Goal: Transaction & Acquisition: Download file/media

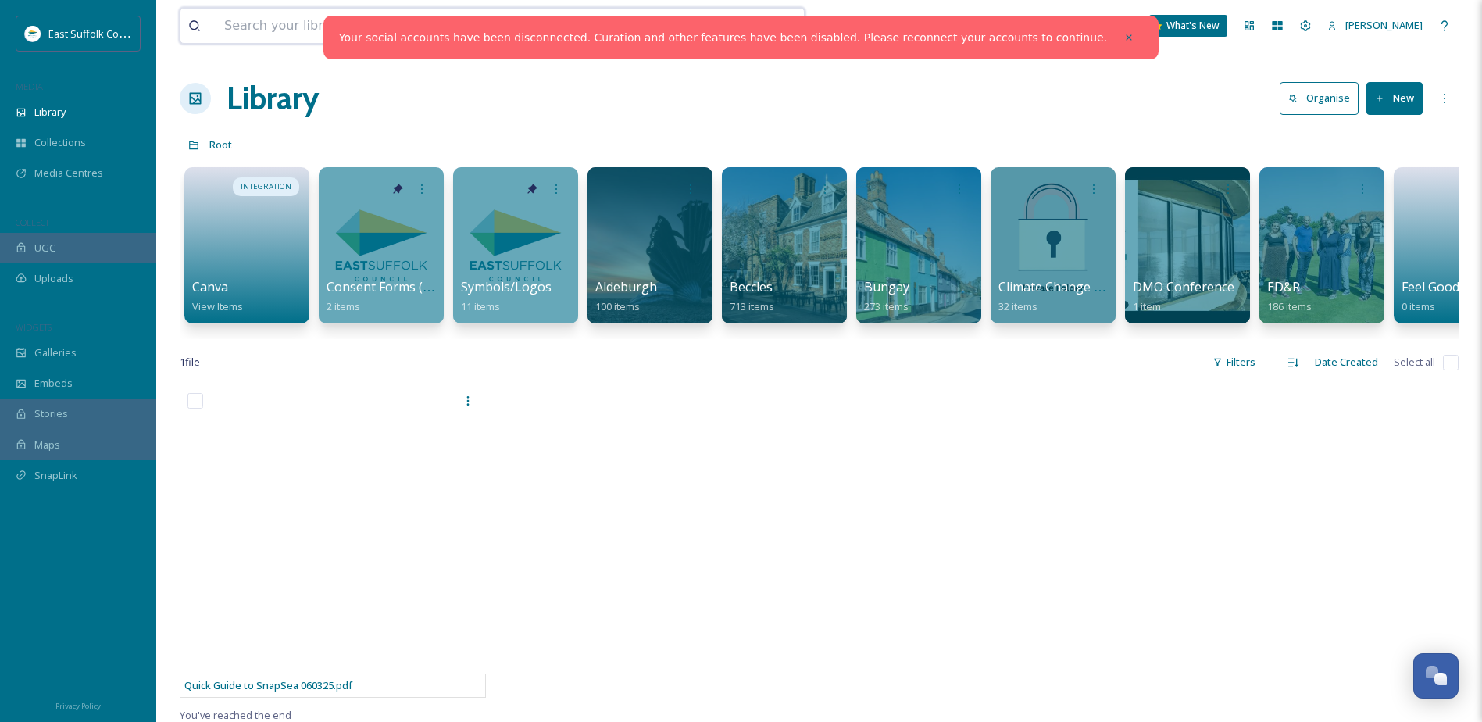
drag, startPoint x: 369, startPoint y: 40, endPoint x: 360, endPoint y: 30, distance: 13.3
click at [369, 40] on input at bounding box center [446, 26] width 460 height 34
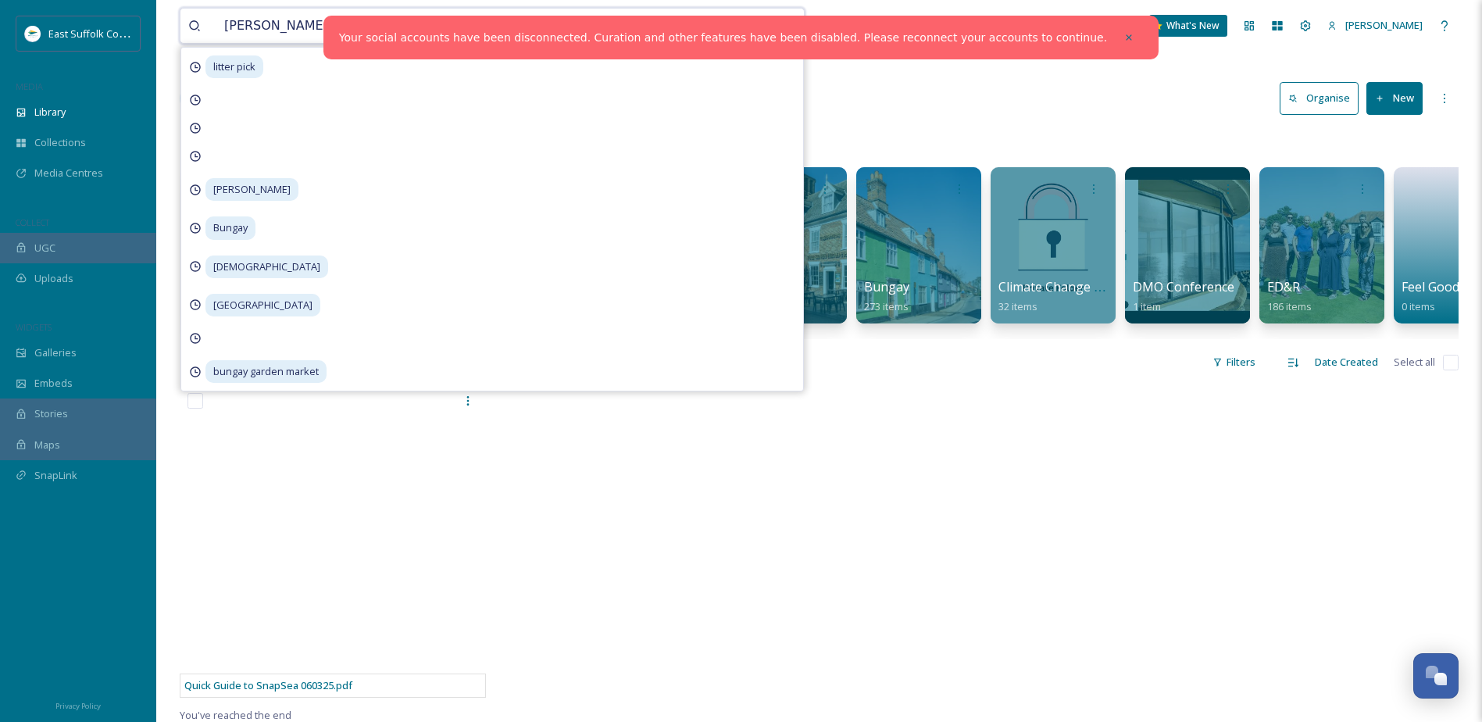
type input "shire hall"
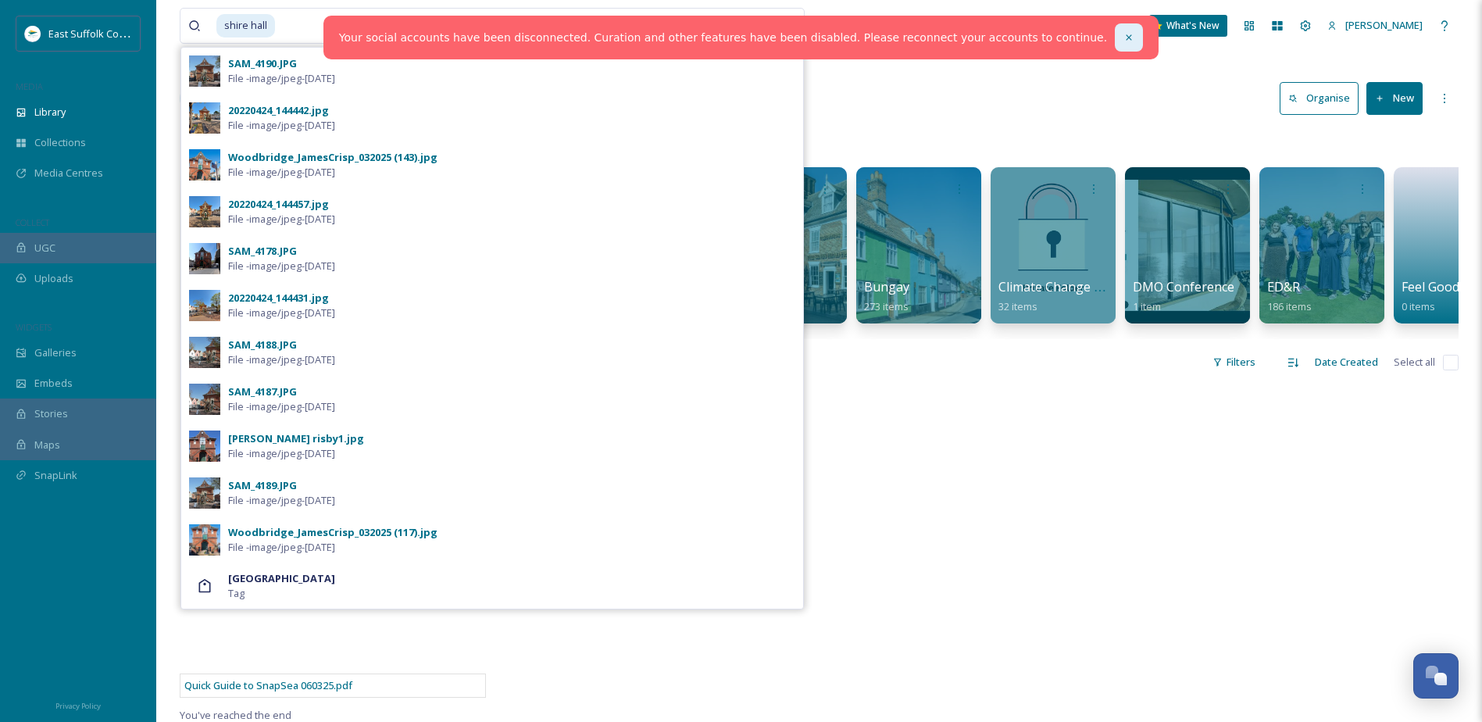
click at [1123, 37] on icon at bounding box center [1128, 37] width 11 height 11
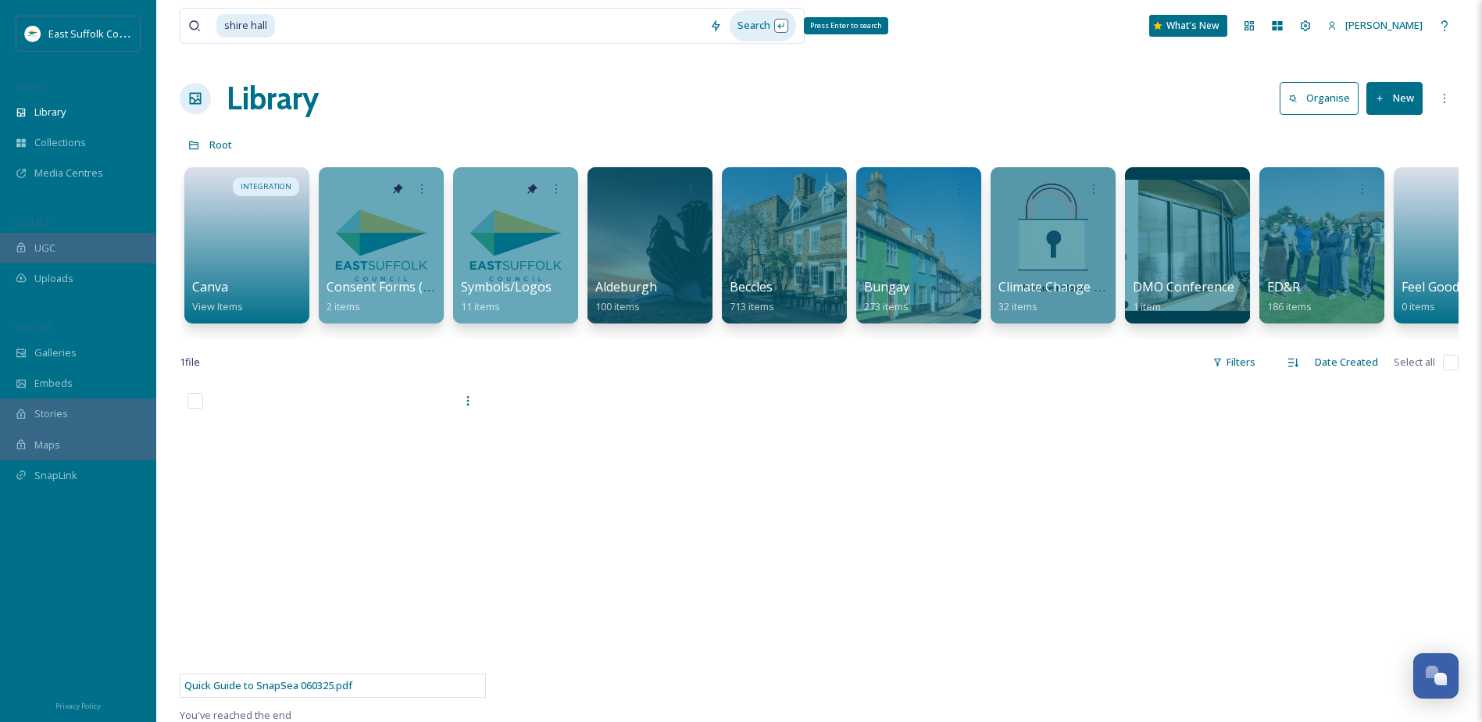
click at [765, 28] on div "Search Press Enter to search" at bounding box center [763, 25] width 66 height 30
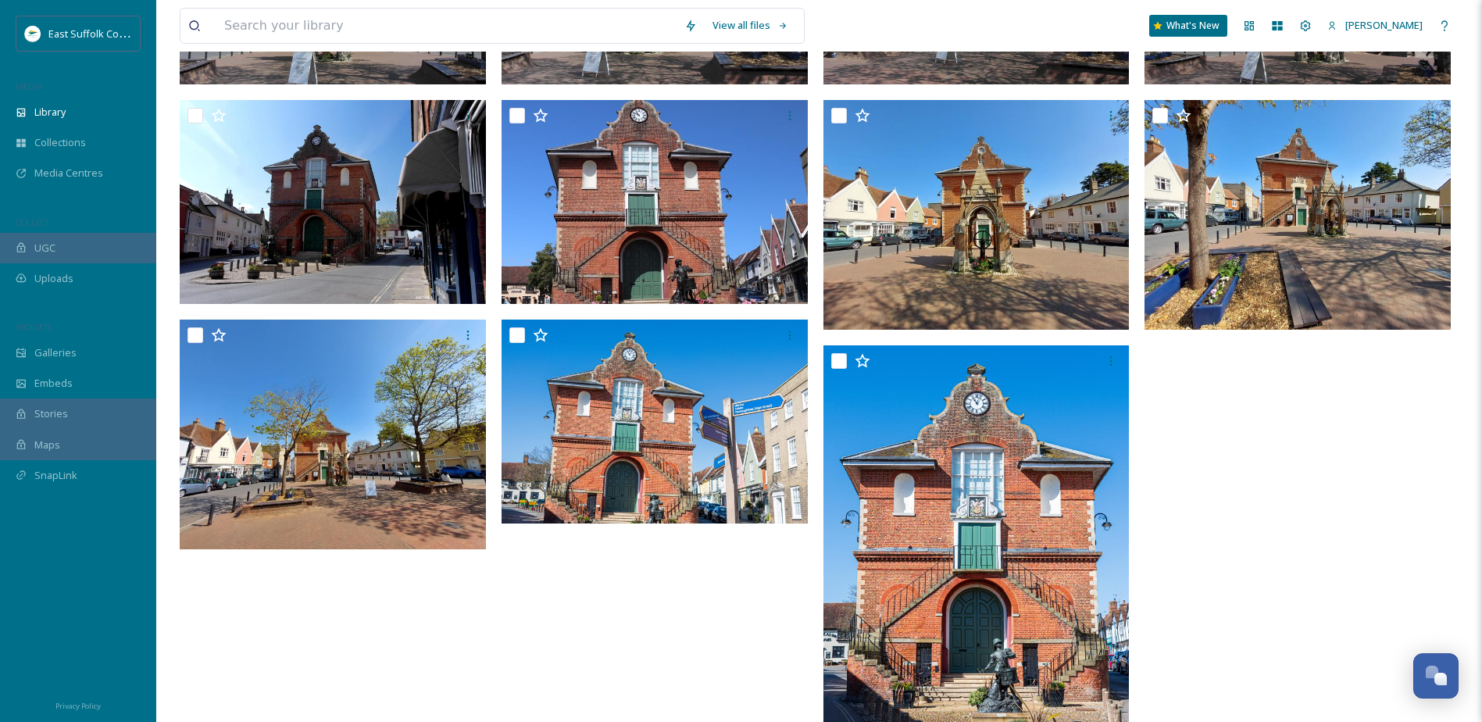
scroll to position [312, 0]
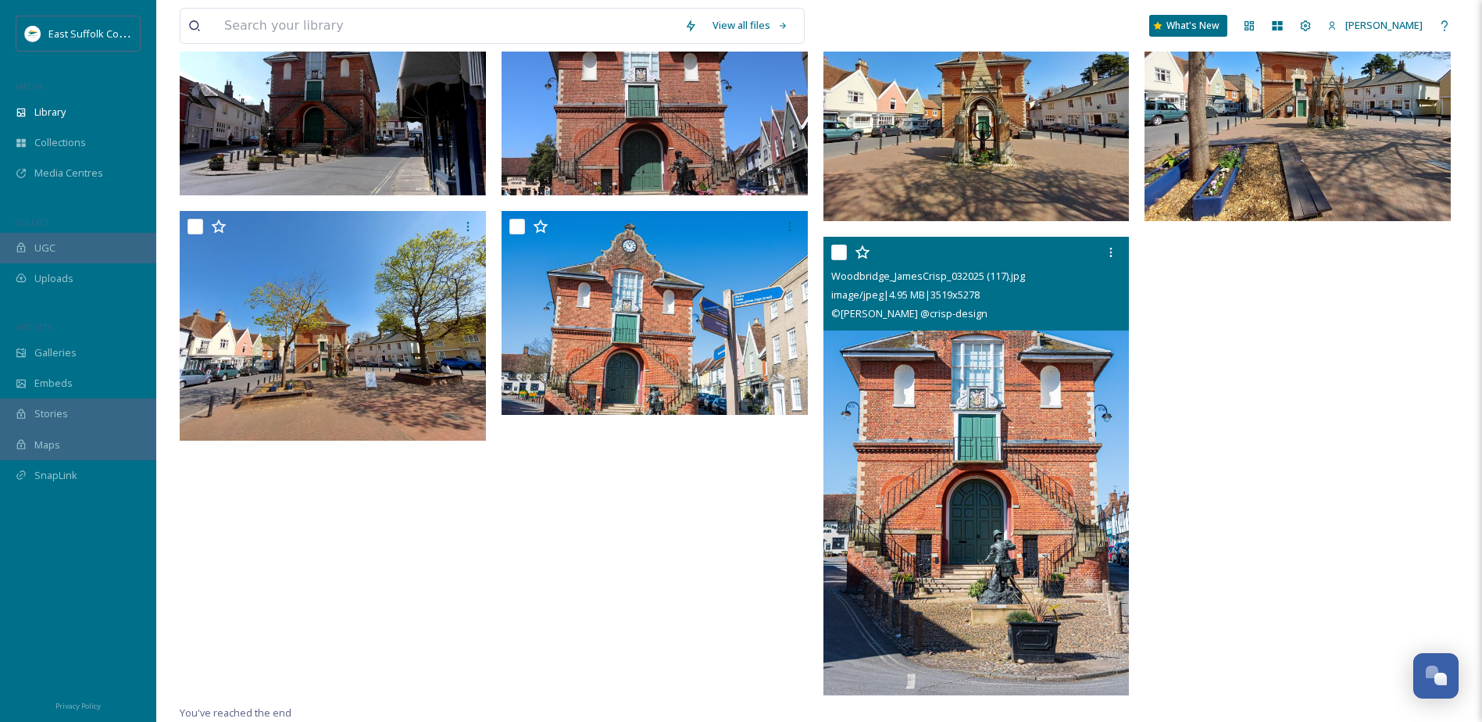
click at [979, 383] on img at bounding box center [976, 465] width 306 height 459
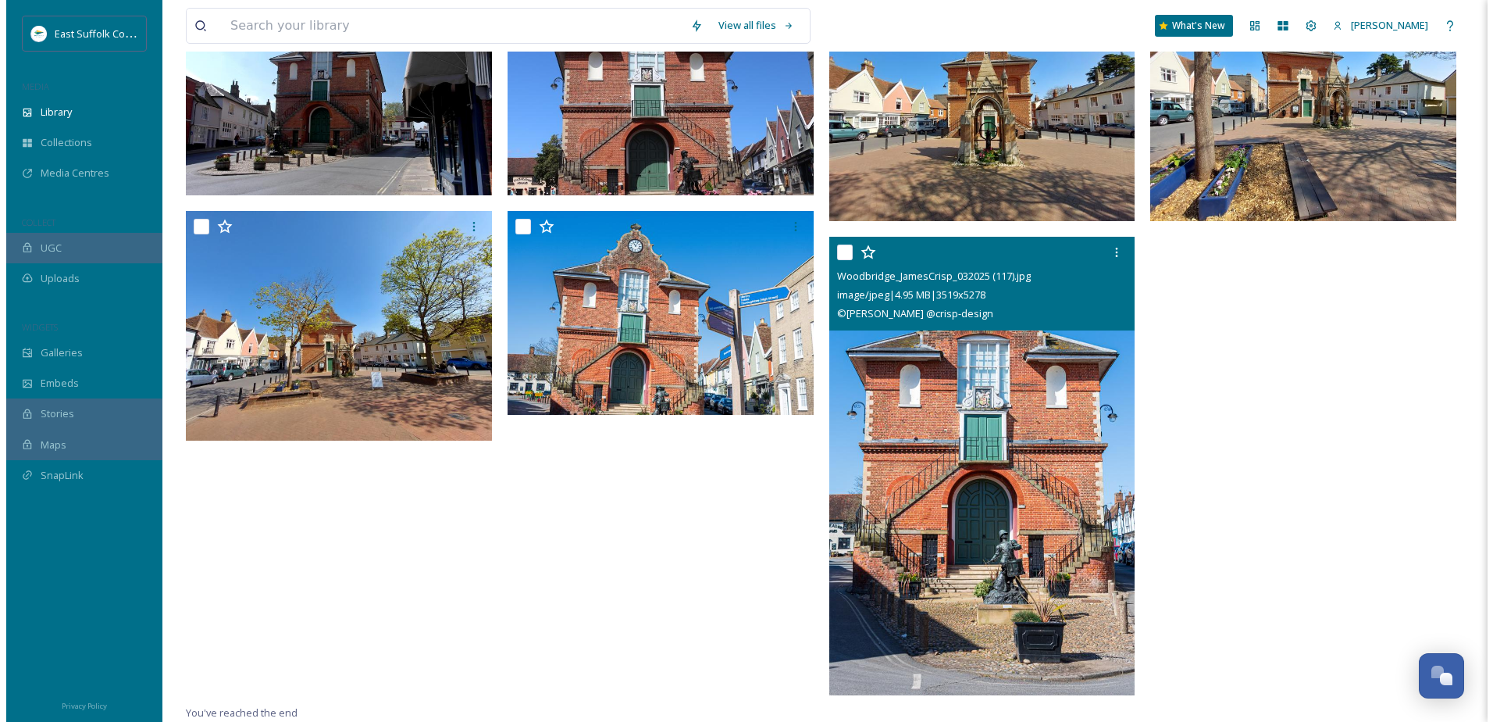
scroll to position [191, 0]
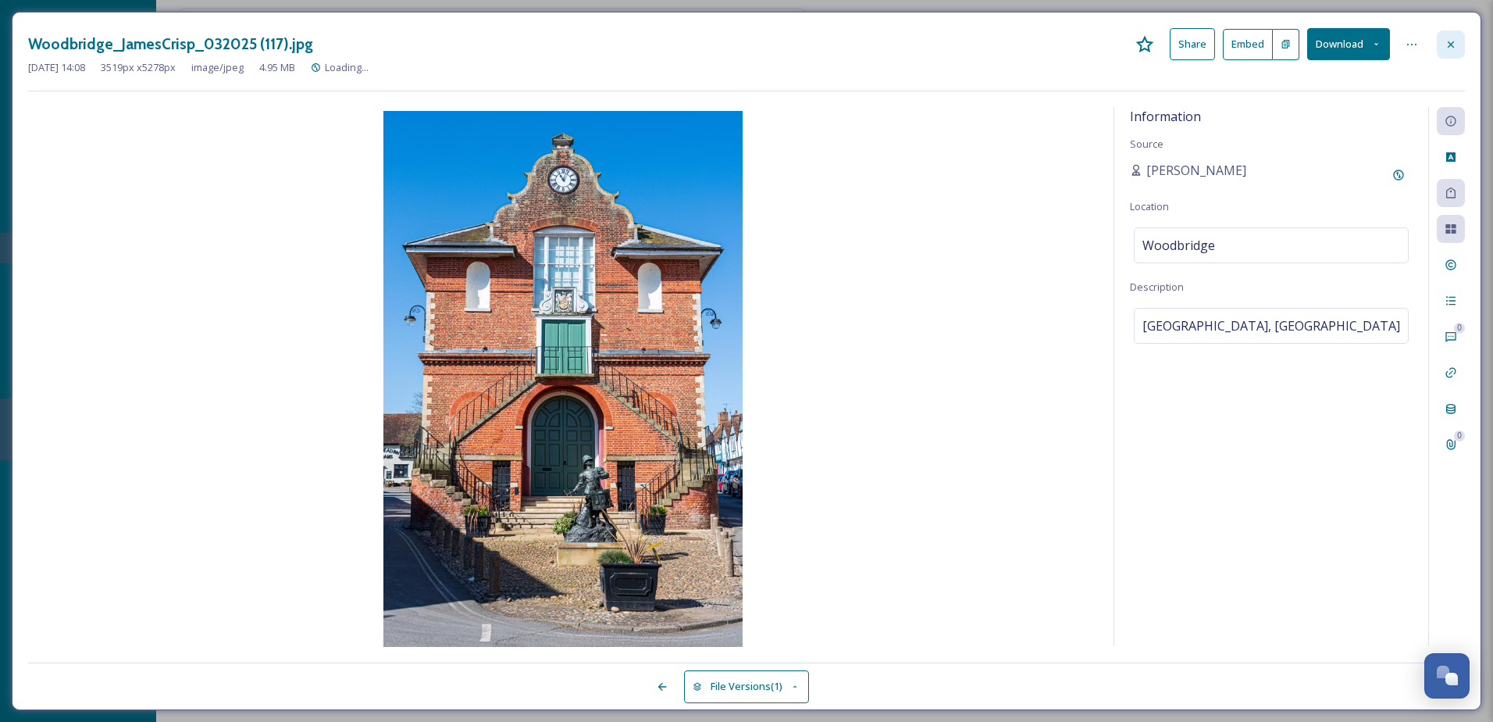
click at [1450, 38] on icon at bounding box center [1451, 44] width 12 height 12
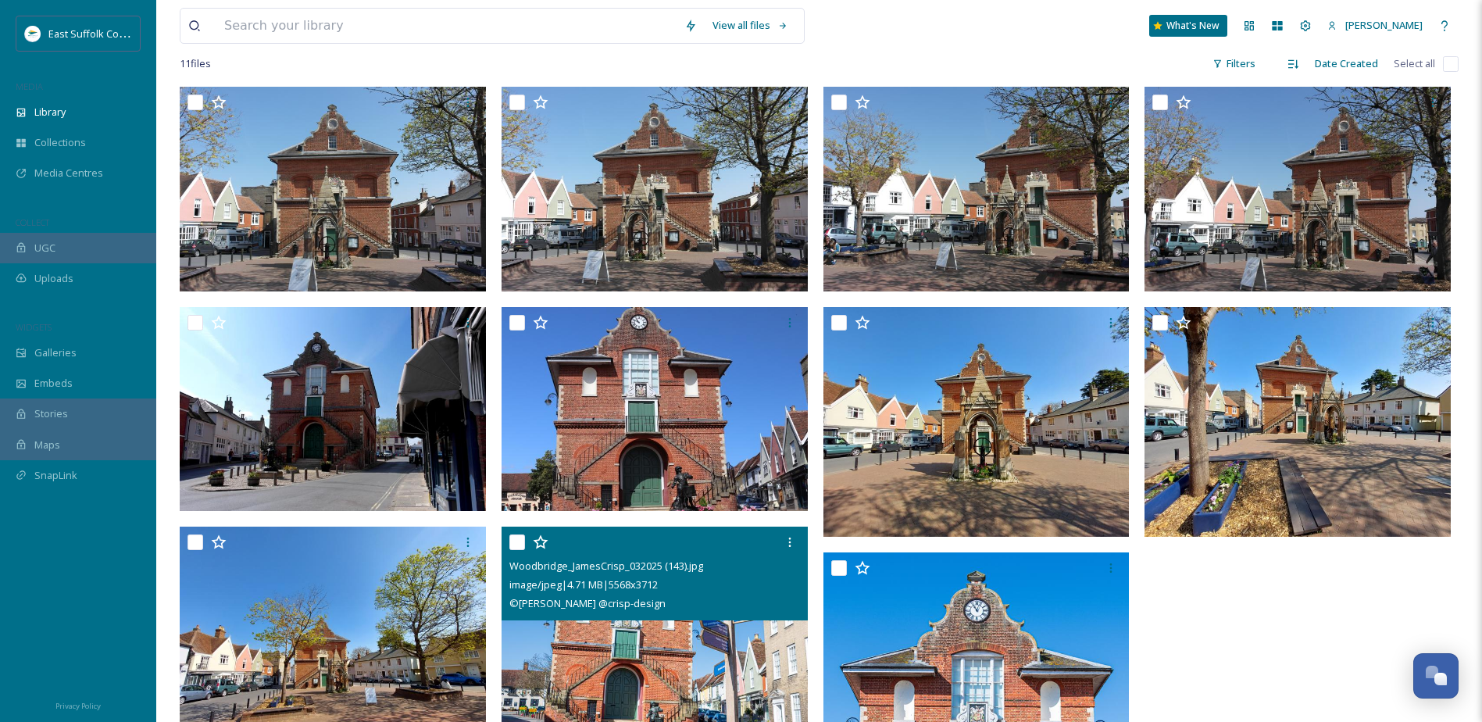
scroll to position [30, 0]
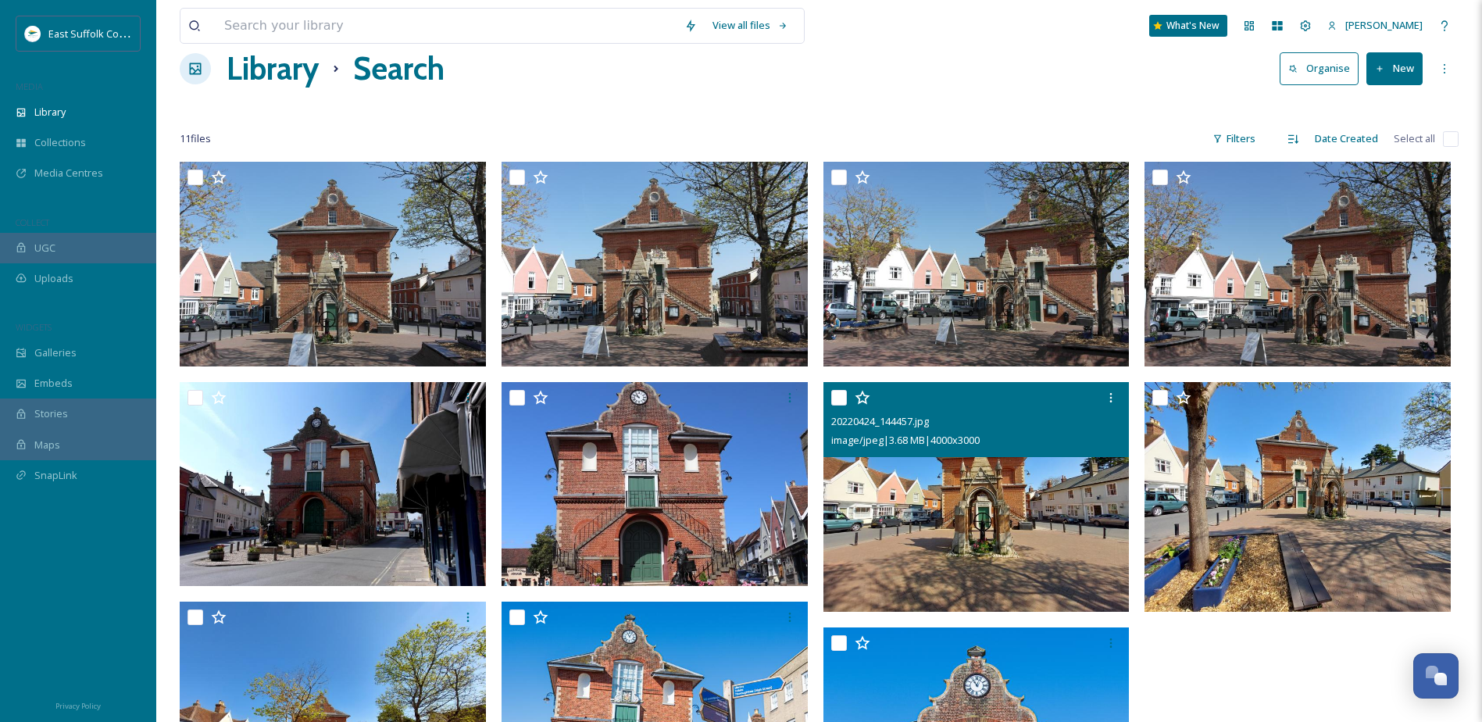
click at [1024, 502] on img at bounding box center [976, 497] width 306 height 230
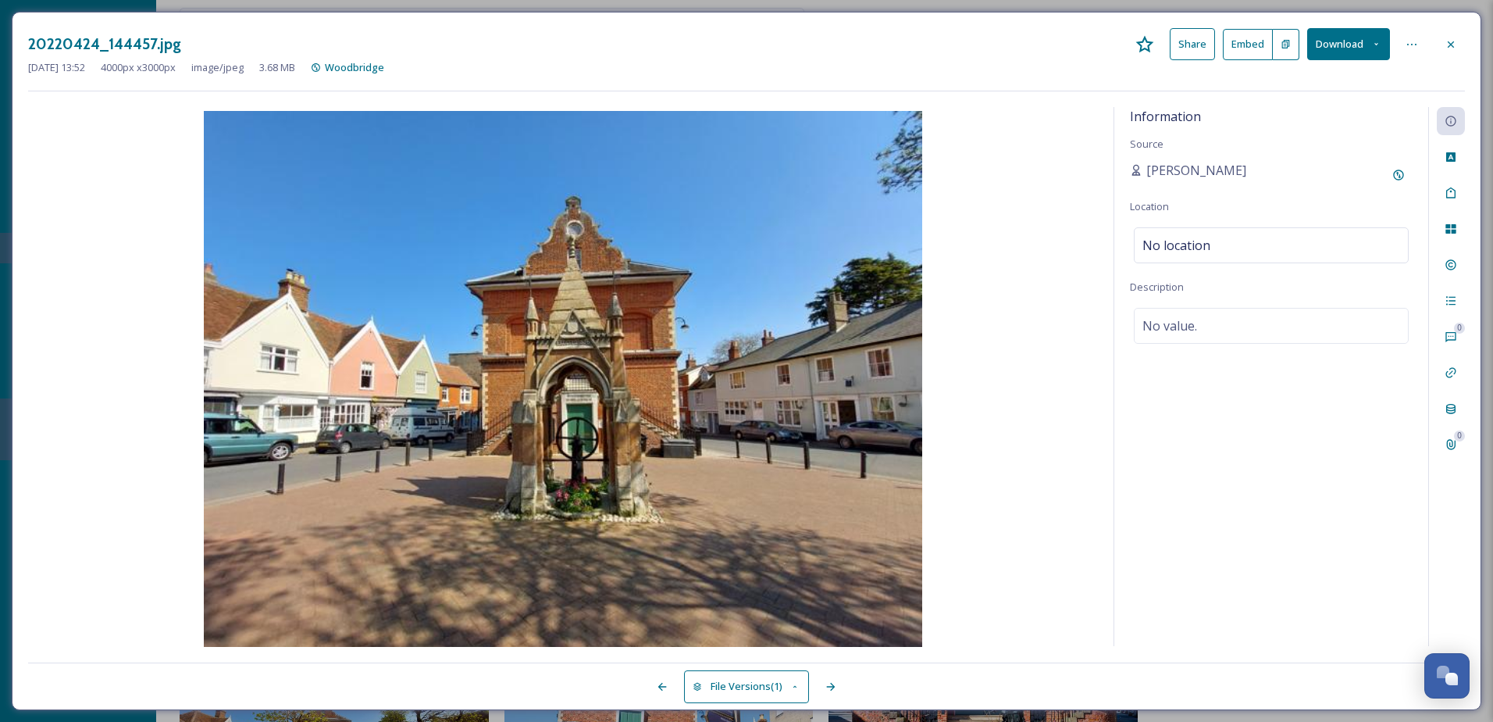
click at [1305, 50] on div "20220424_144457.jpg Share Embed Download" at bounding box center [746, 44] width 1437 height 32
click at [1311, 50] on button "Download" at bounding box center [1348, 44] width 83 height 32
click at [1326, 77] on span "Download Original (4000 x 3000)" at bounding box center [1308, 80] width 148 height 15
click at [1468, 44] on div "20220424_144457.jpg Share Embed Download [DATE] 13:52 4000 px x 3000 px image/j…" at bounding box center [747, 361] width 1470 height 698
click at [1457, 41] on div at bounding box center [1451, 44] width 28 height 28
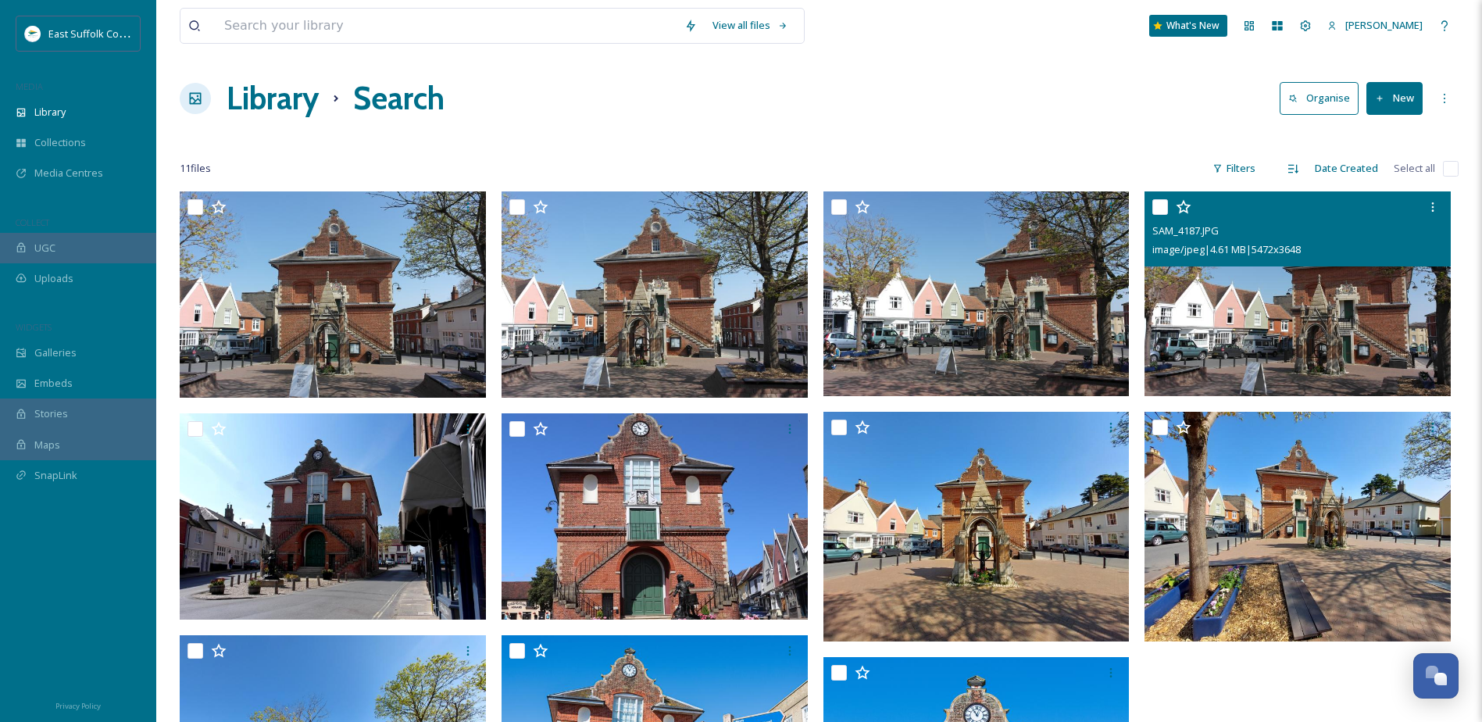
click at [1315, 280] on img at bounding box center [1297, 293] width 306 height 205
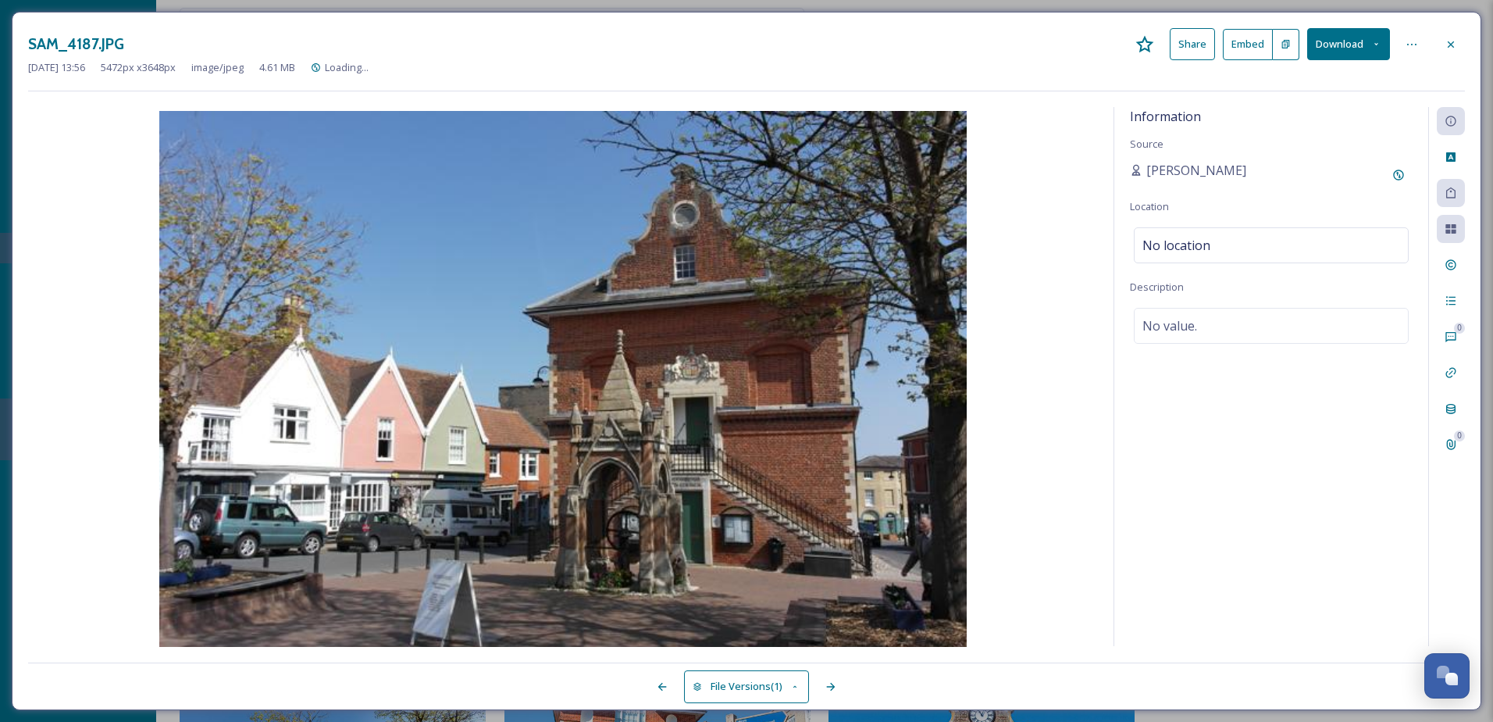
click at [1345, 39] on button "Download" at bounding box center [1348, 44] width 83 height 32
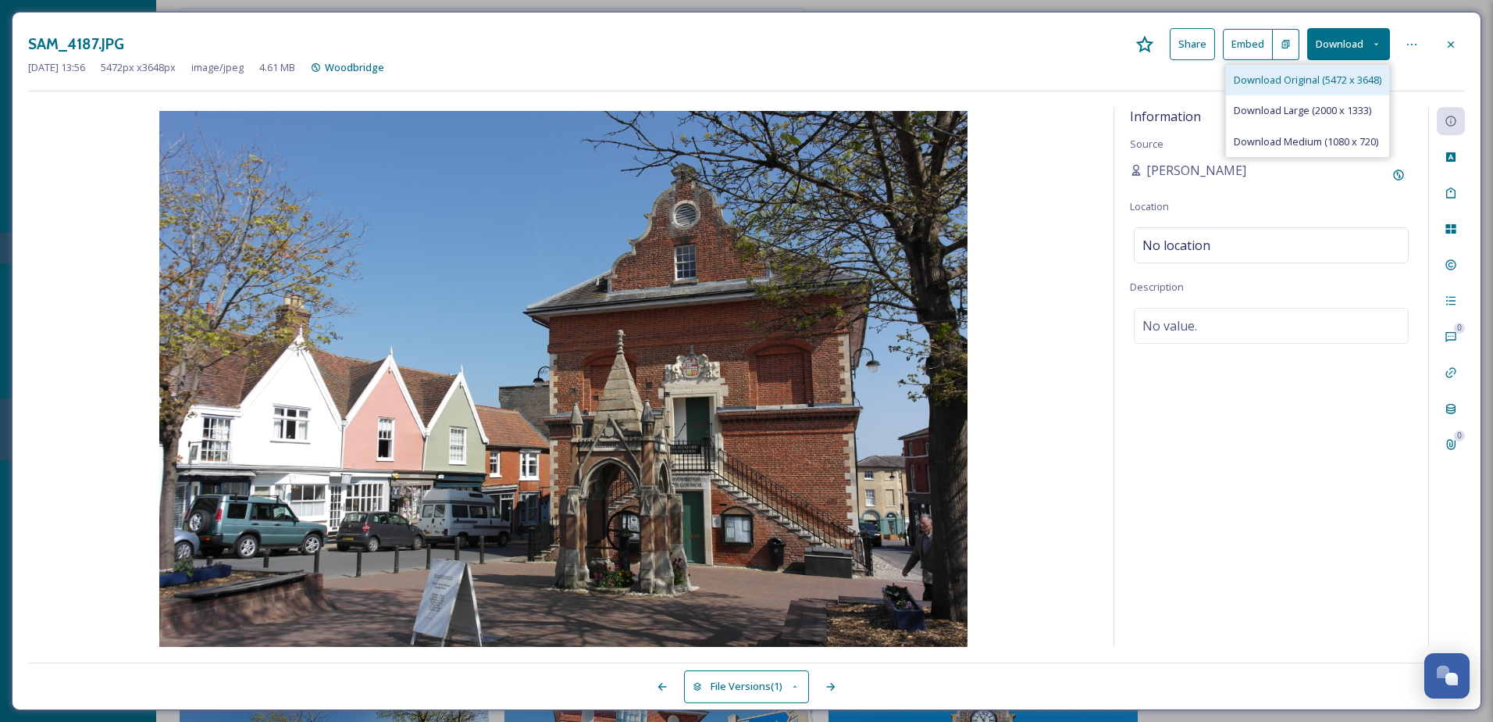
click at [1296, 95] on div "Download Original (5472 x 3648)" at bounding box center [1307, 80] width 163 height 30
